Goal: Complete application form: Complete application form

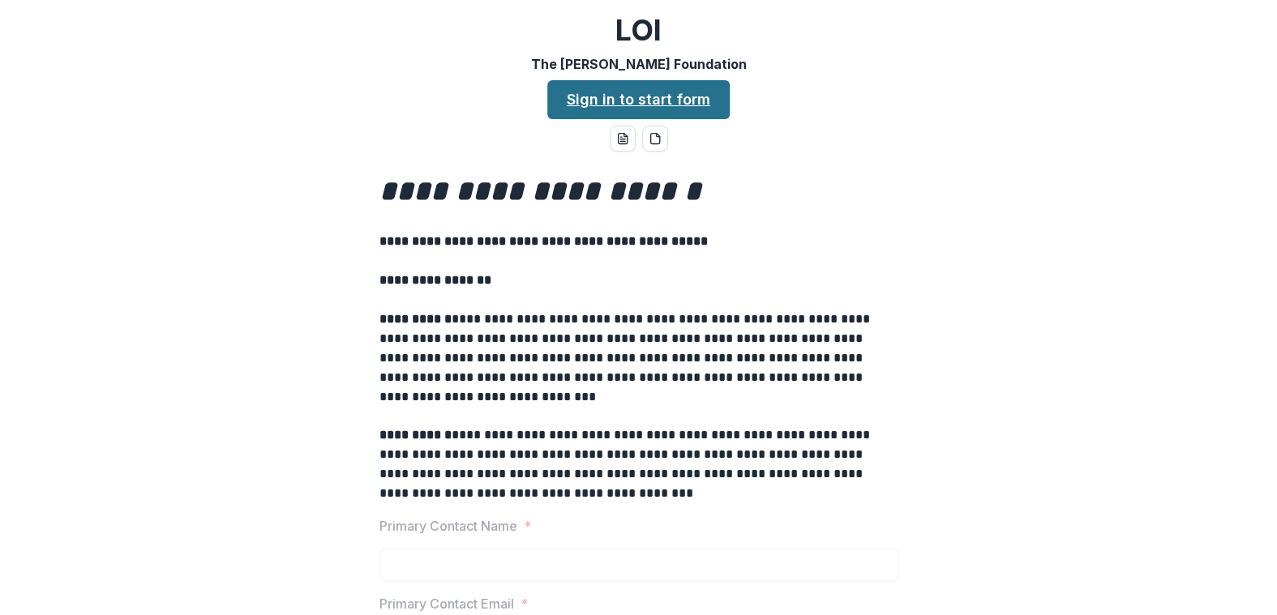
click at [613, 97] on link "Sign in to start form" at bounding box center [638, 99] width 182 height 39
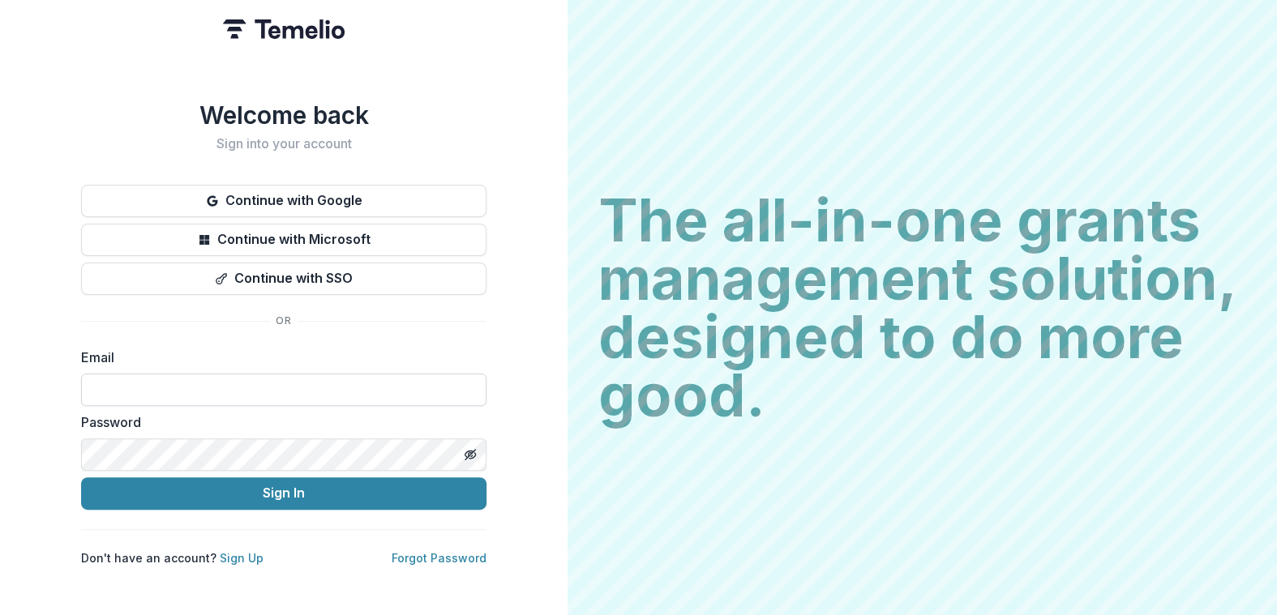
click at [141, 374] on input at bounding box center [283, 390] width 405 height 32
click at [225, 551] on link "Sign Up" at bounding box center [242, 558] width 44 height 14
